Goal: Information Seeking & Learning: Learn about a topic

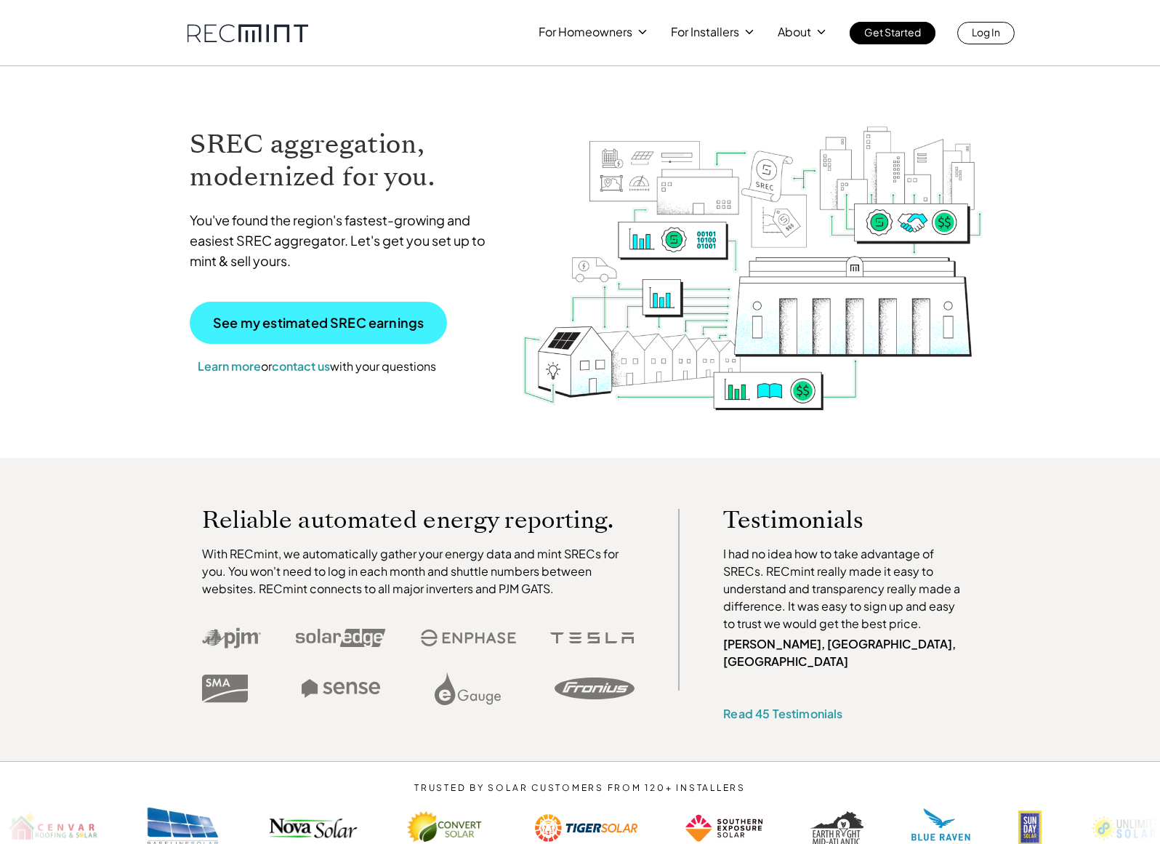
click at [291, 325] on p "See my estimated SREC earnings" at bounding box center [318, 322] width 211 height 13
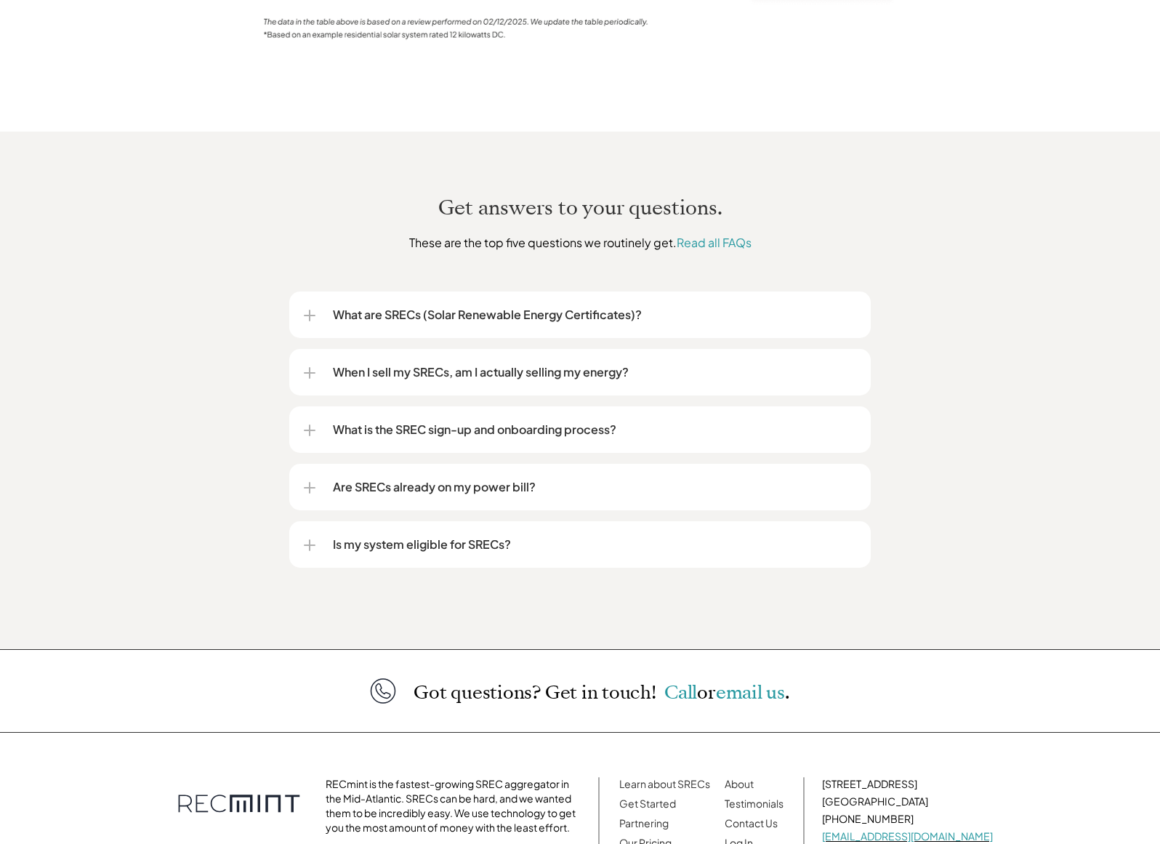
scroll to position [1626, 0]
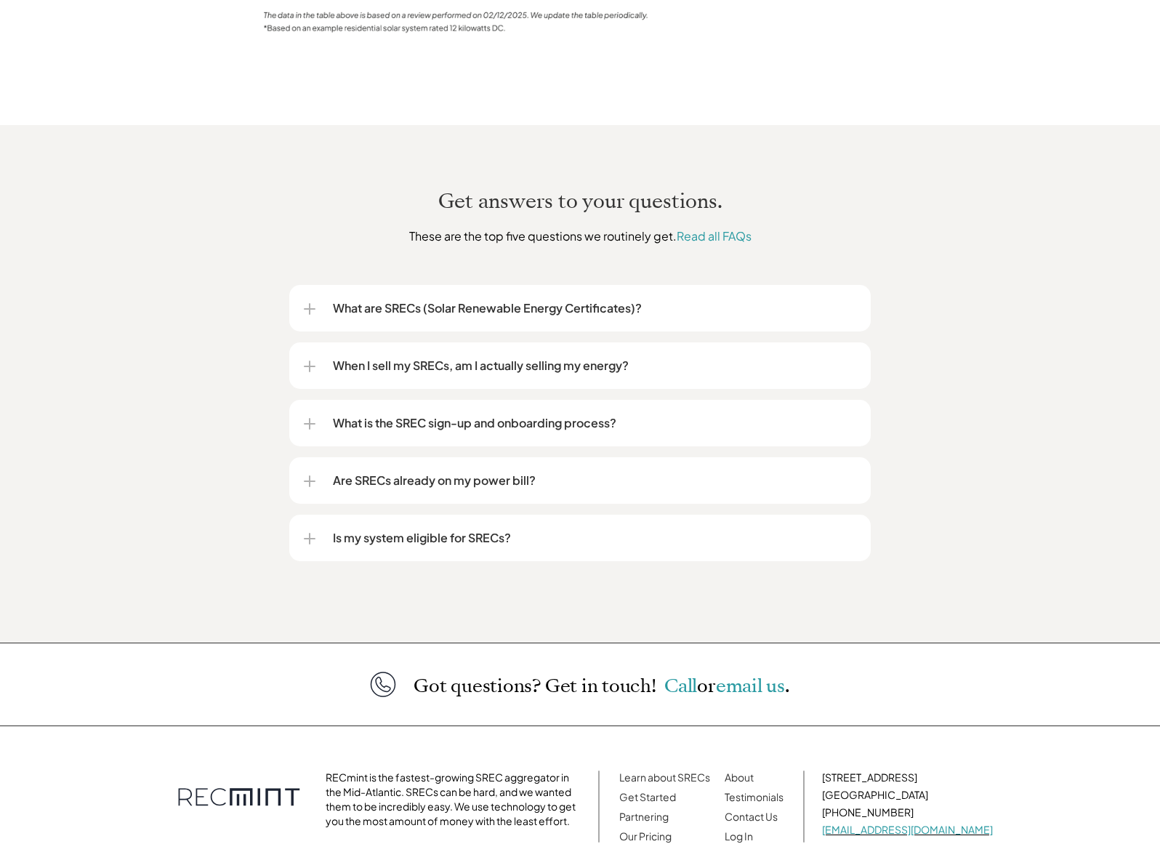
click at [297, 291] on div "What are SRECs (Solar Renewable Energy Certificates)?" at bounding box center [579, 308] width 581 height 47
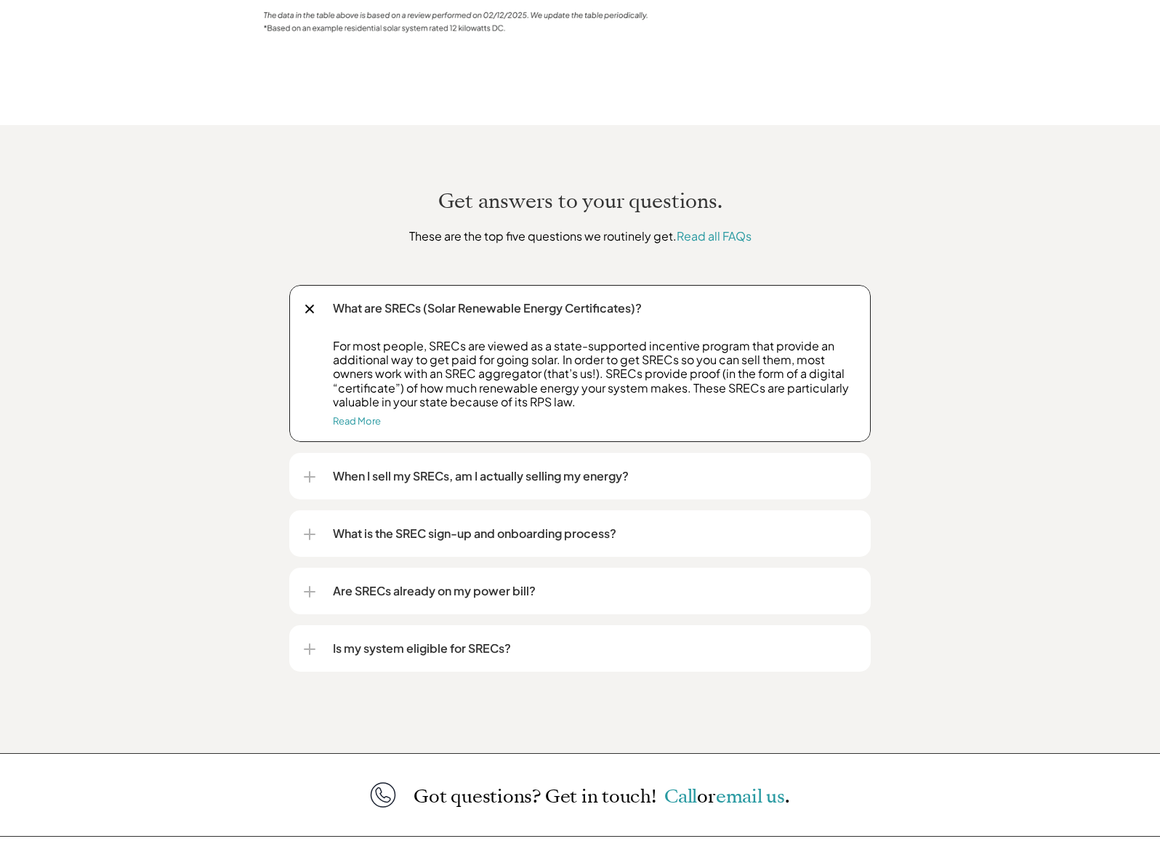
click at [313, 471] on div at bounding box center [310, 477] width 12 height 12
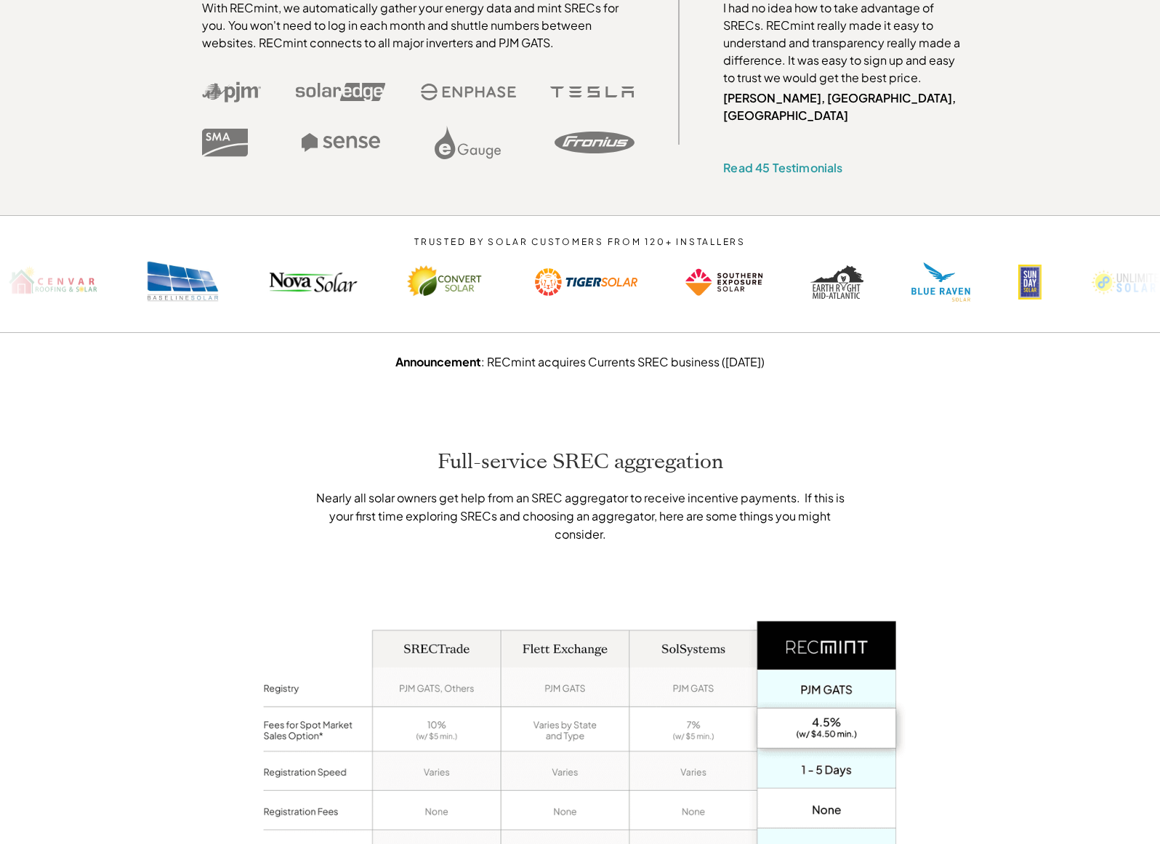
scroll to position [0, 0]
